Goal: Obtain resource: Obtain resource

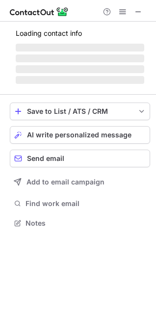
scroll to position [222, 156]
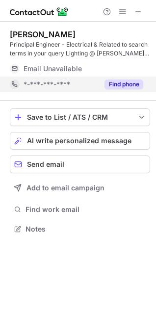
click at [123, 79] on button "Find phone" at bounding box center [123, 84] width 39 height 10
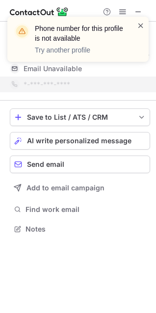
click at [143, 26] on span at bounding box center [141, 26] width 8 height 10
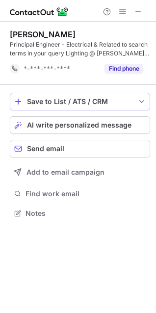
scroll to position [206, 156]
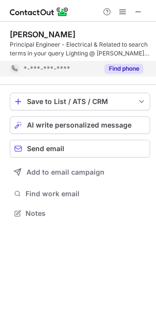
click at [120, 66] on button "Find phone" at bounding box center [123, 69] width 39 height 10
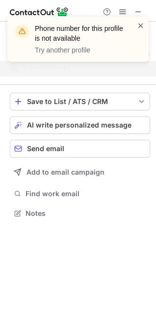
click at [141, 24] on span at bounding box center [141, 26] width 8 height 10
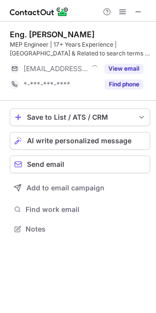
scroll to position [222, 156]
click at [140, 13] on span at bounding box center [138, 12] width 8 height 8
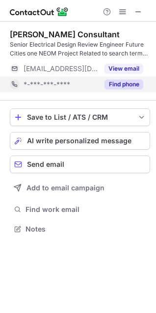
click at [130, 83] on button "Find phone" at bounding box center [123, 84] width 39 height 10
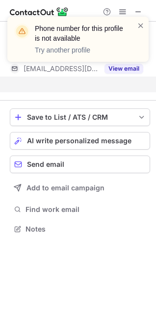
drag, startPoint x: 144, startPoint y: 24, endPoint x: 145, endPoint y: 8, distance: 15.3
click at [137, 20] on div "Phone number for this profile is not available Try another profile" at bounding box center [77, 39] width 141 height 45
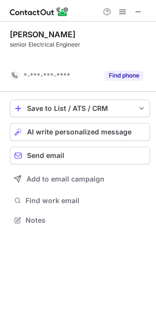
scroll to position [198, 156]
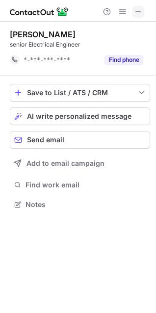
click at [138, 11] on span at bounding box center [138, 12] width 8 height 8
